Goal: Check status: Check status

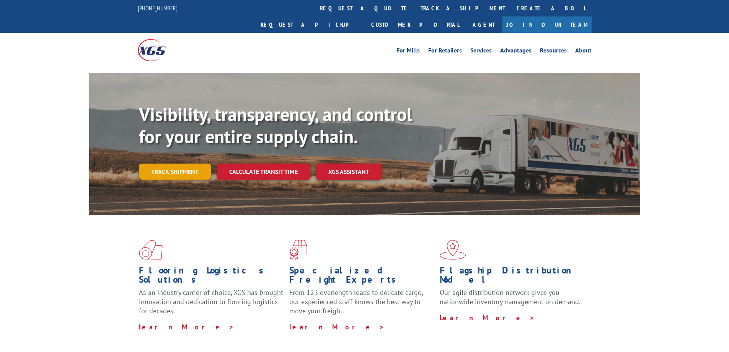
click at [199, 163] on link "Track shipment" at bounding box center [175, 171] width 72 height 16
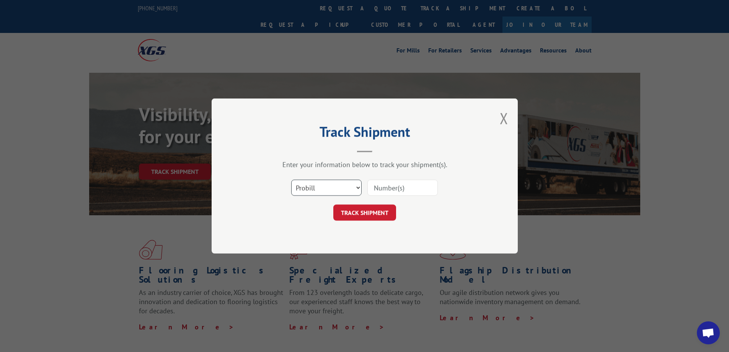
click at [346, 186] on select "Select category... Probill BOL PO" at bounding box center [326, 187] width 70 height 16
select select "bol"
click at [291, 179] on select "Select category... Probill BOL PO" at bounding box center [326, 187] width 70 height 16
paste input "11967212"
type input "11967212"
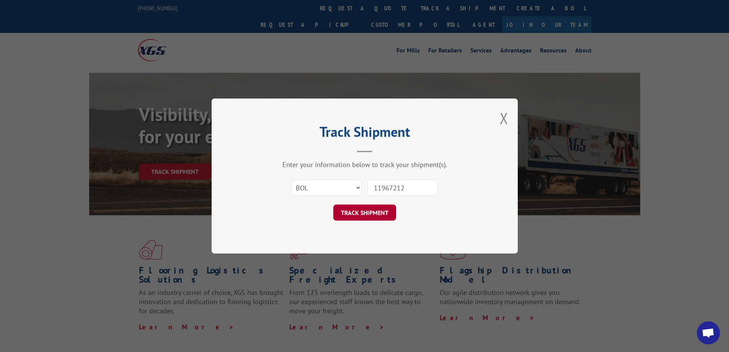
click at [379, 215] on button "TRACK SHIPMENT" at bounding box center [364, 212] width 63 height 16
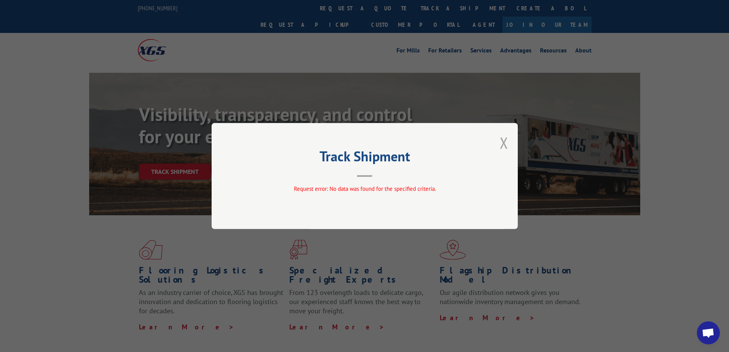
click at [502, 140] on button "Close modal" at bounding box center [504, 142] width 8 height 20
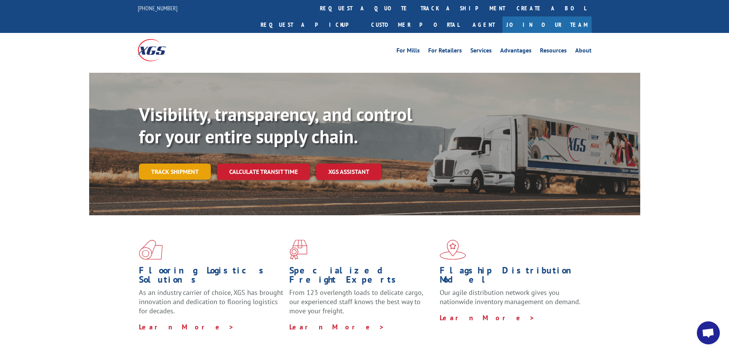
click at [155, 163] on link "Track shipment" at bounding box center [175, 171] width 72 height 16
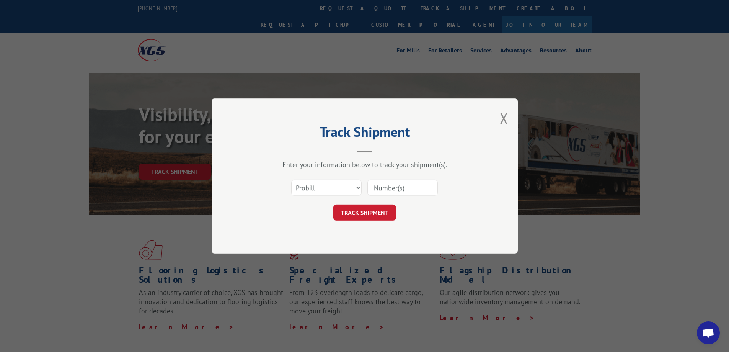
click at [408, 188] on input at bounding box center [402, 187] width 70 height 16
paste input "11967212"
type input "11967212"
click at [376, 215] on button "TRACK SHIPMENT" at bounding box center [364, 212] width 63 height 16
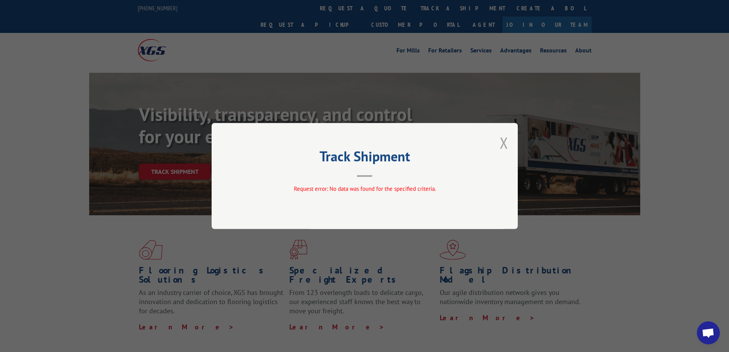
click at [505, 143] on button "Close modal" at bounding box center [504, 142] width 8 height 20
